Goal: Task Accomplishment & Management: Manage account settings

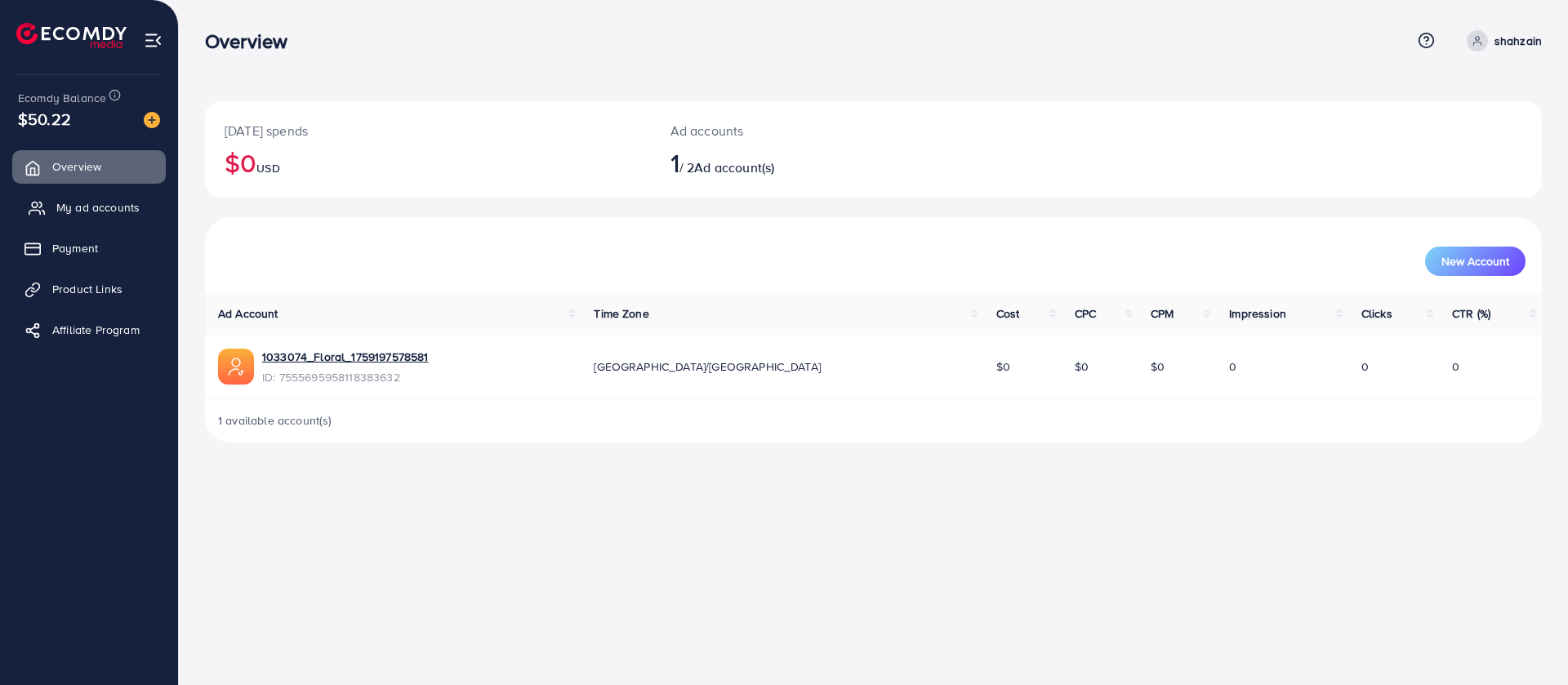
click at [113, 204] on span "My ad accounts" at bounding box center [98, 207] width 83 height 16
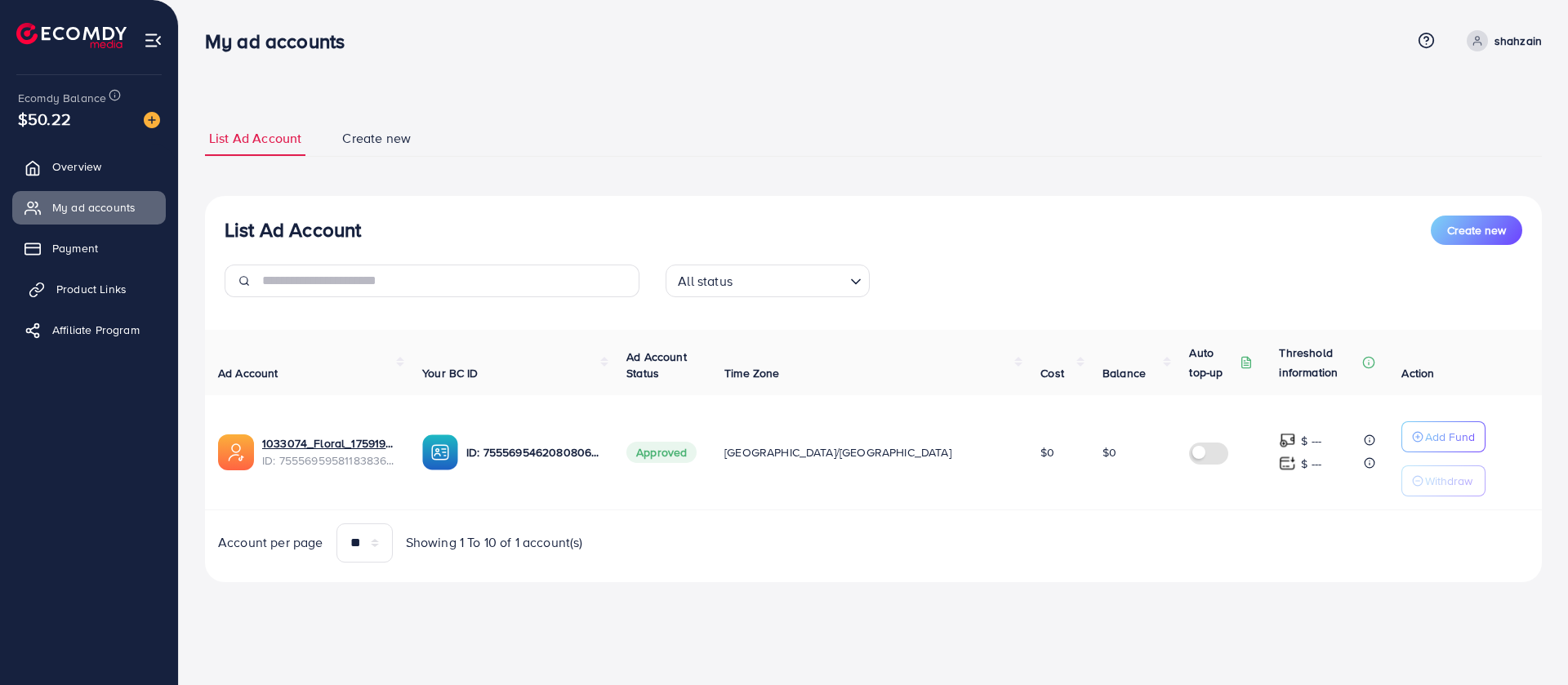
click at [68, 284] on span "Product Links" at bounding box center [91, 288] width 70 height 16
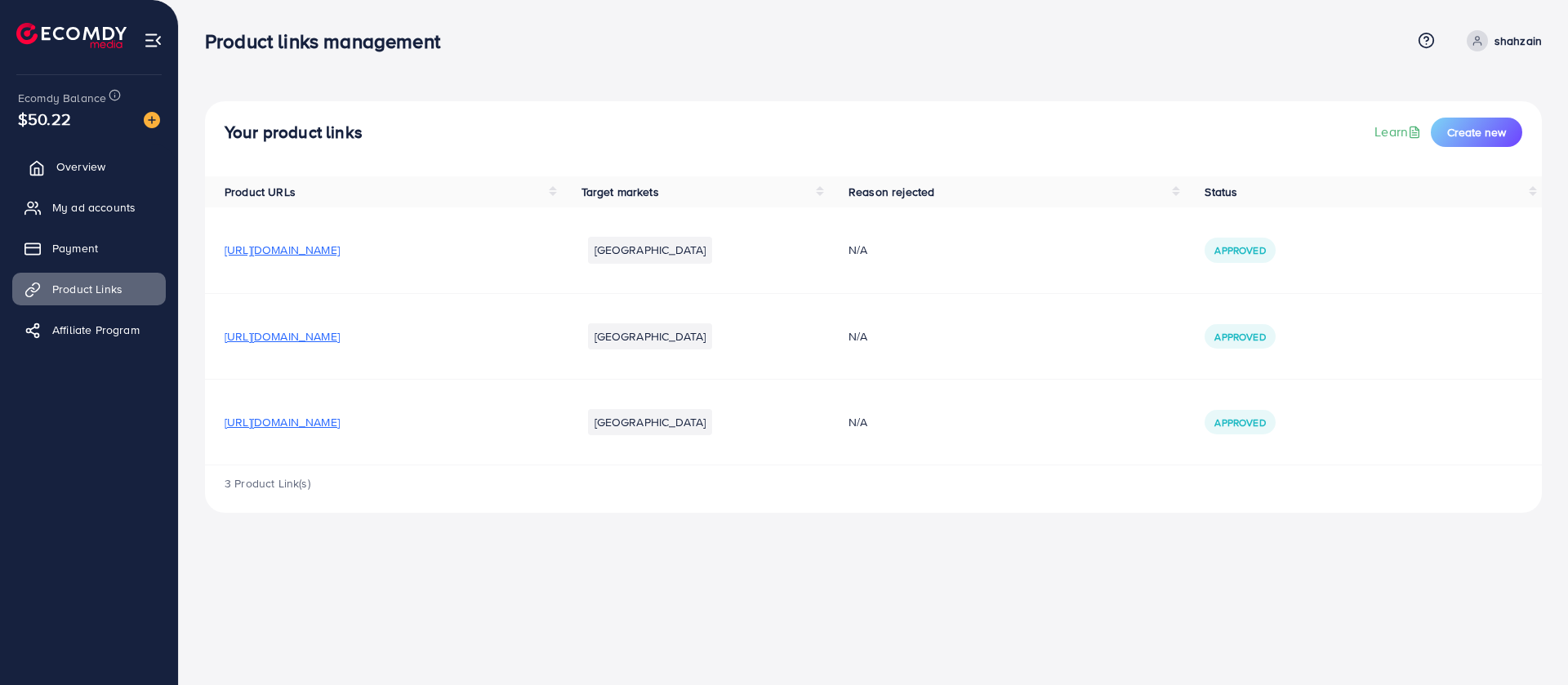
click at [81, 164] on span "Overview" at bounding box center [81, 166] width 49 height 16
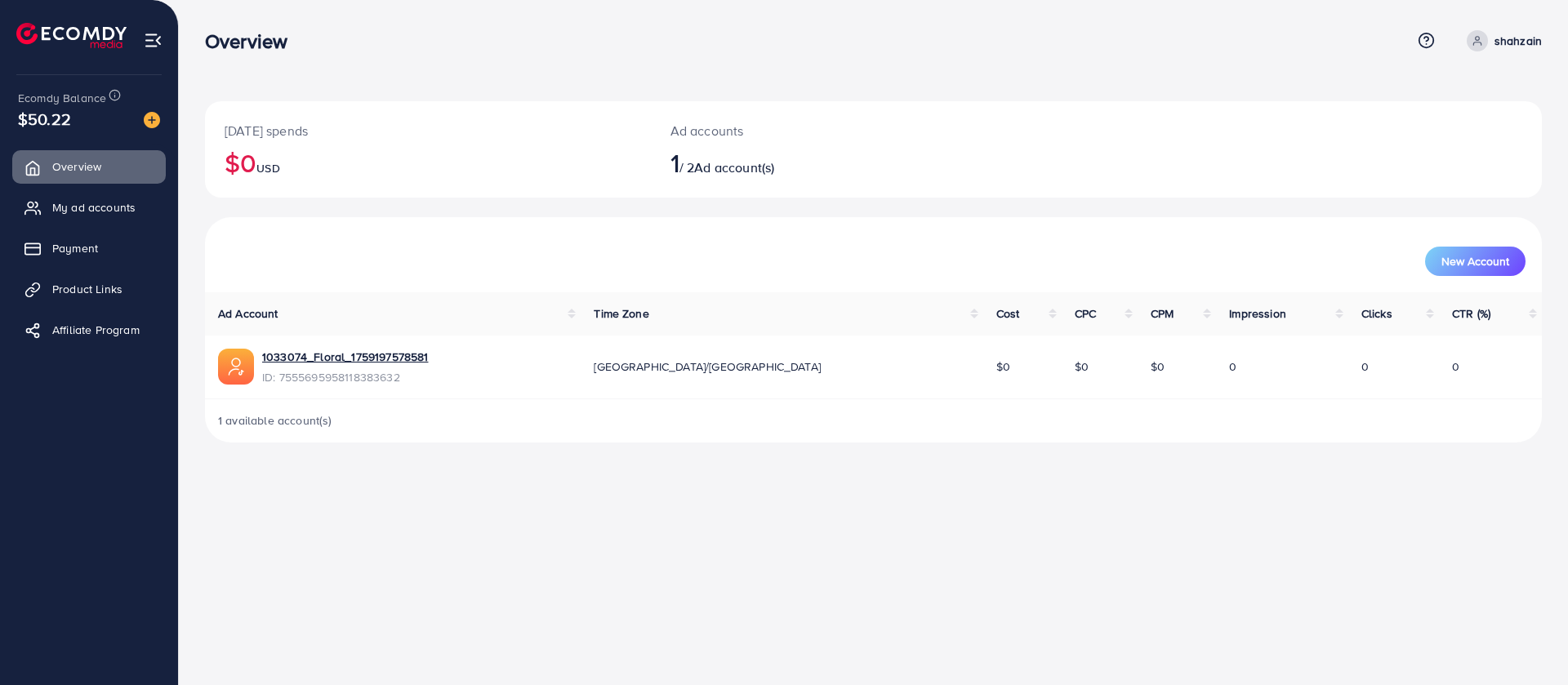
click at [1509, 46] on p "shahzain" at bounding box center [1519, 41] width 48 height 20
click at [1441, 144] on link "Log out" at bounding box center [1463, 134] width 155 height 36
